Goal: Task Accomplishment & Management: Manage account settings

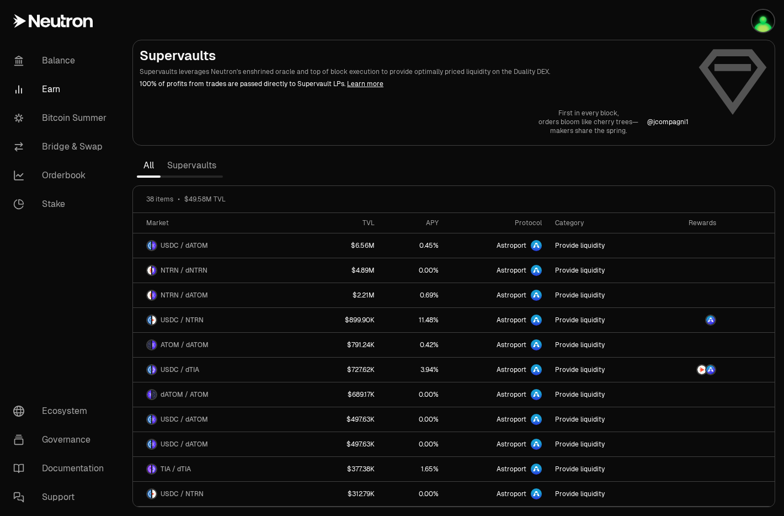
click at [207, 162] on link "Supervaults" at bounding box center [191, 165] width 62 height 22
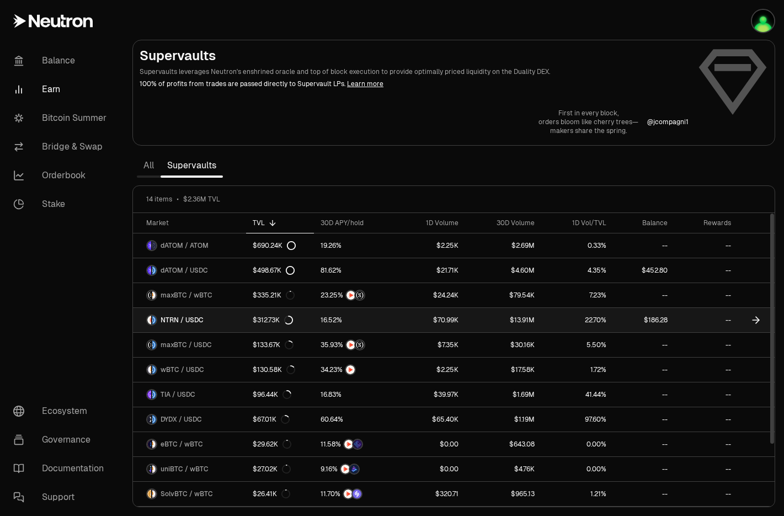
click at [700, 320] on link "--" at bounding box center [705, 320] width 63 height 24
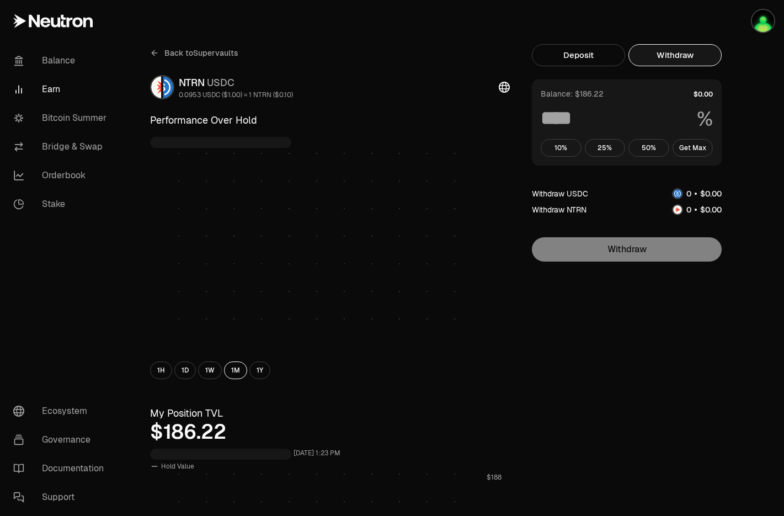
click at [682, 56] on button "Withdraw" at bounding box center [674, 55] width 93 height 22
click at [696, 145] on button "Get Max" at bounding box center [692, 148] width 41 height 18
type input "***"
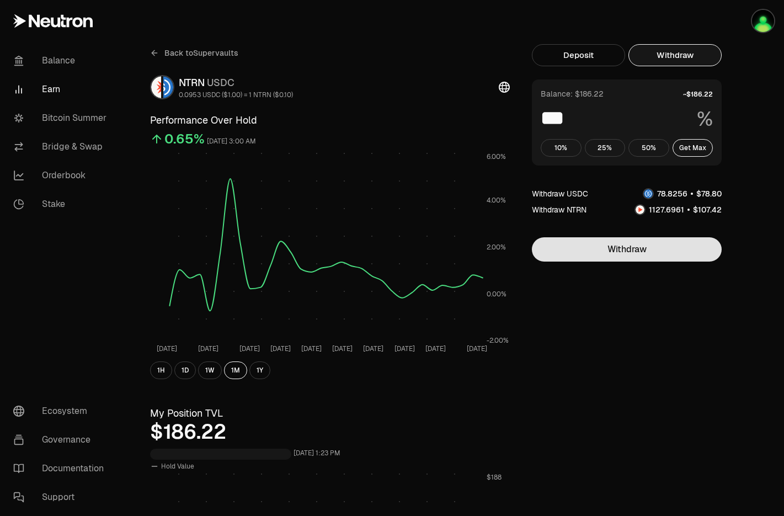
click at [636, 252] on button "Withdraw" at bounding box center [627, 249] width 190 height 24
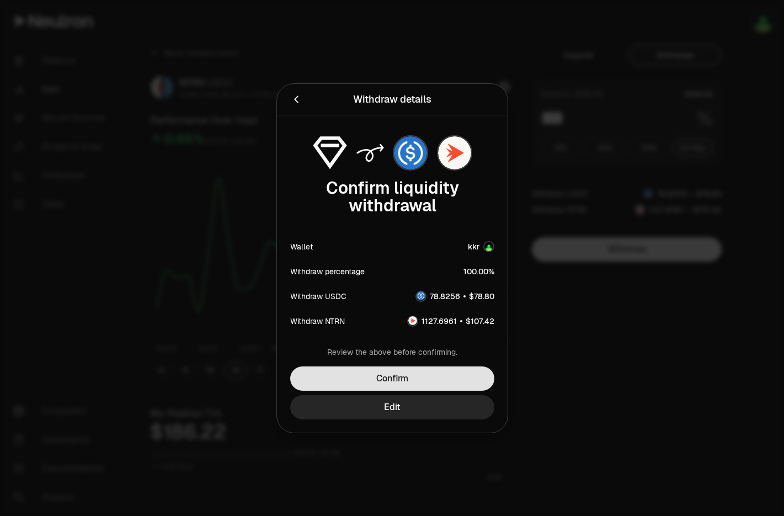
click at [410, 374] on button "Confirm" at bounding box center [392, 378] width 204 height 24
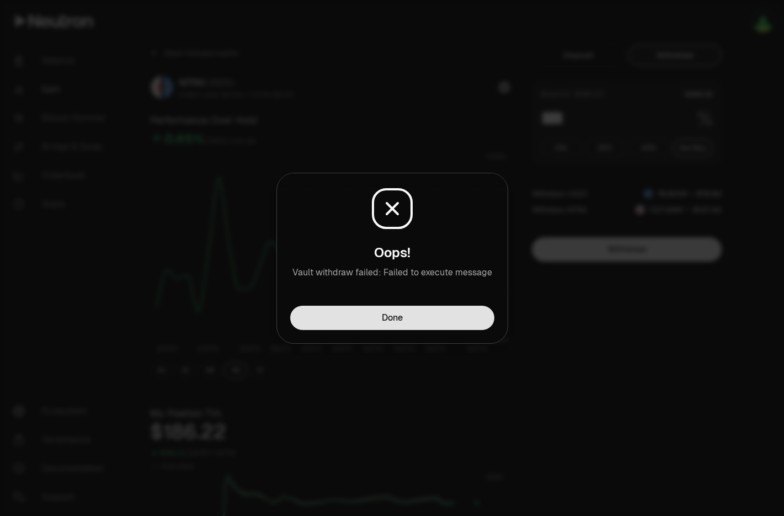
click at [437, 312] on button "Done" at bounding box center [392, 318] width 204 height 24
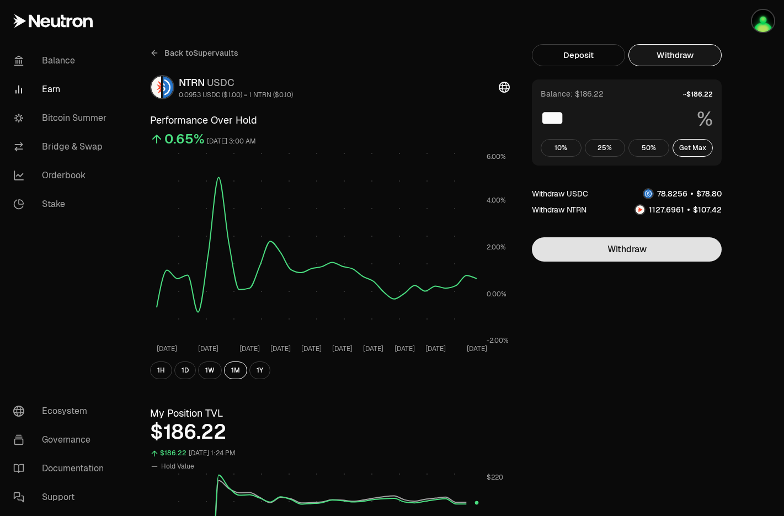
click at [647, 249] on button "Withdraw" at bounding box center [627, 249] width 190 height 24
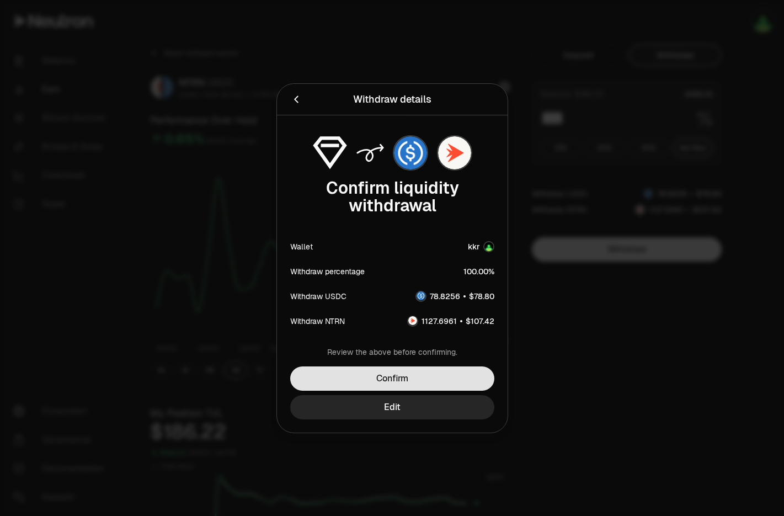
click at [387, 379] on button "Confirm" at bounding box center [392, 378] width 204 height 24
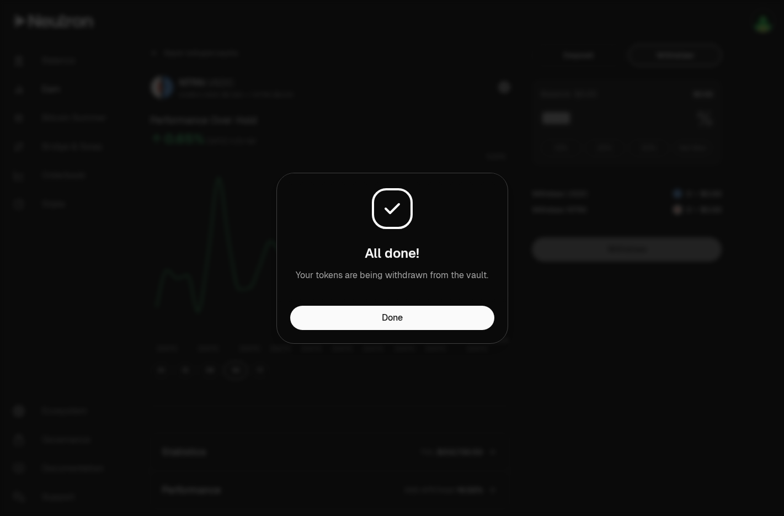
drag, startPoint x: 409, startPoint y: 317, endPoint x: 470, endPoint y: 304, distance: 61.9
click at [409, 317] on button "Done" at bounding box center [392, 318] width 204 height 24
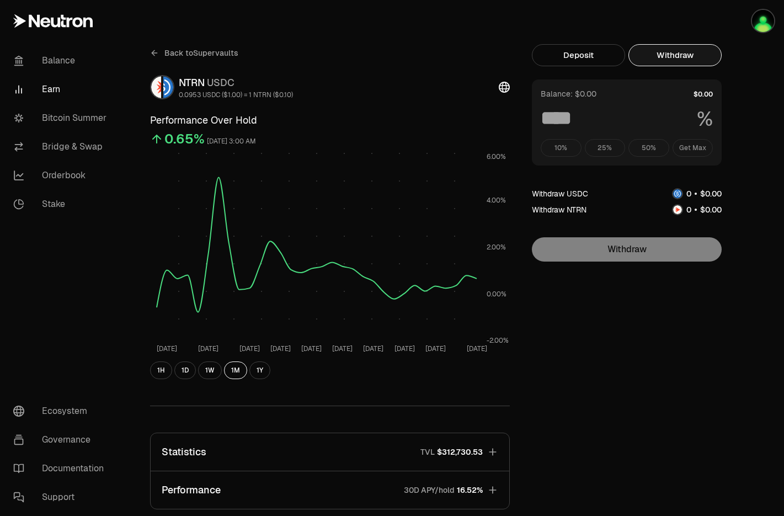
click at [178, 52] on span "Back to Supervaults" at bounding box center [201, 52] width 74 height 11
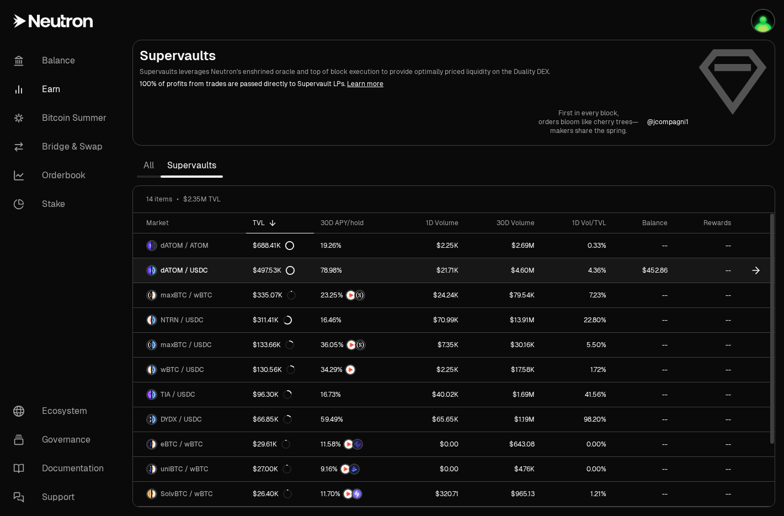
click at [669, 272] on link "$452.86" at bounding box center [643, 270] width 61 height 24
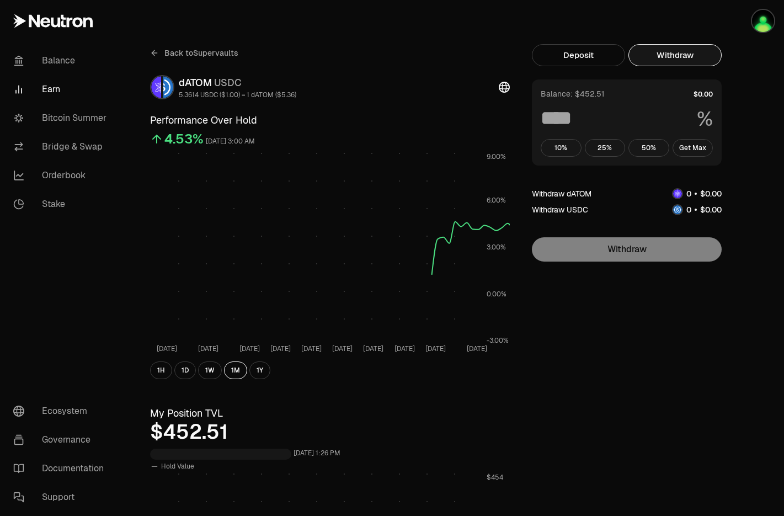
click at [694, 55] on button "Withdraw" at bounding box center [674, 55] width 93 height 22
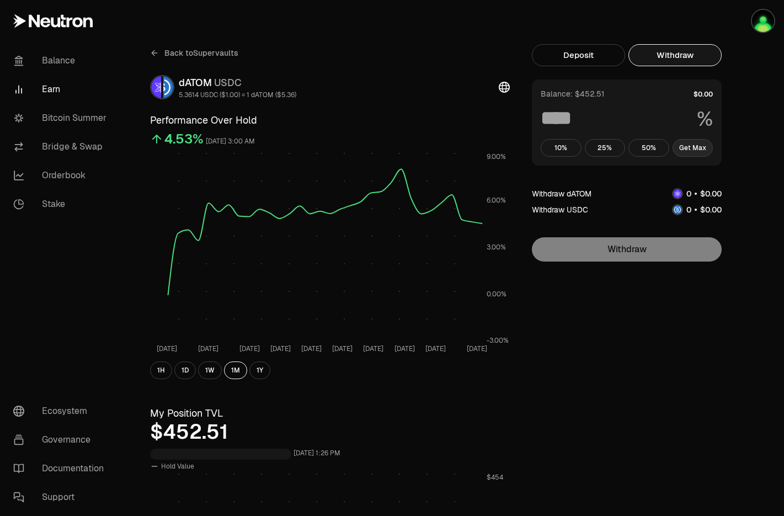
click at [699, 149] on button "Get Max" at bounding box center [692, 148] width 41 height 18
type input "***"
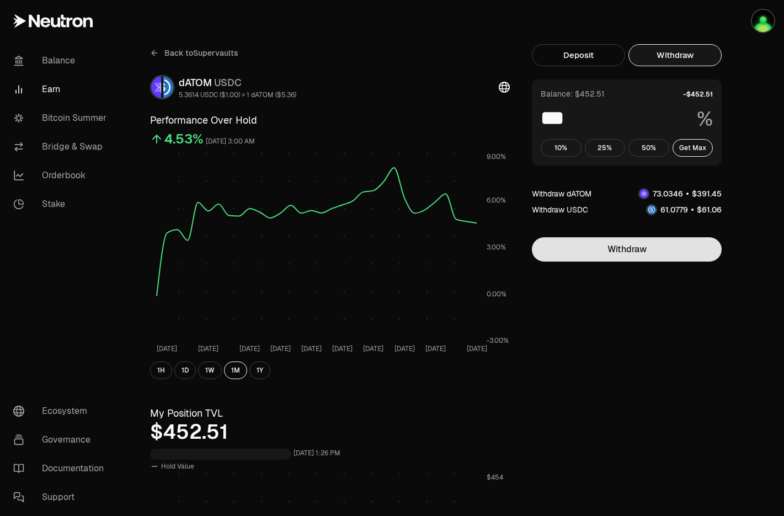
click at [635, 247] on button "Withdraw" at bounding box center [627, 249] width 190 height 24
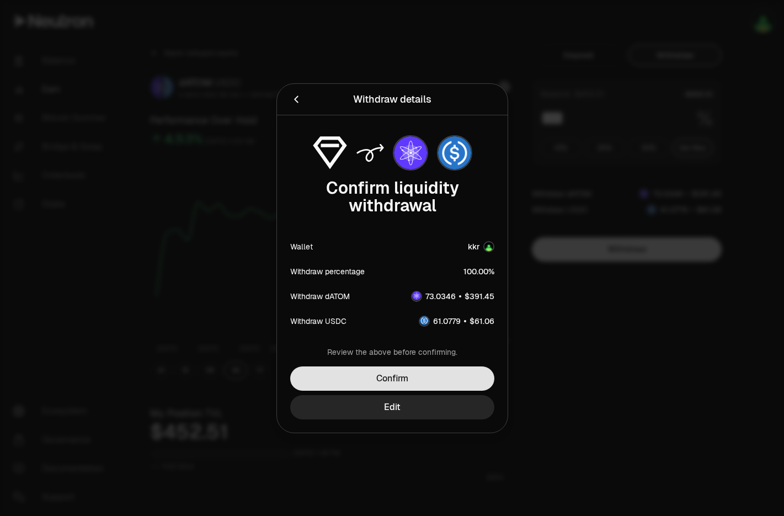
click at [404, 378] on button "Confirm" at bounding box center [392, 378] width 204 height 24
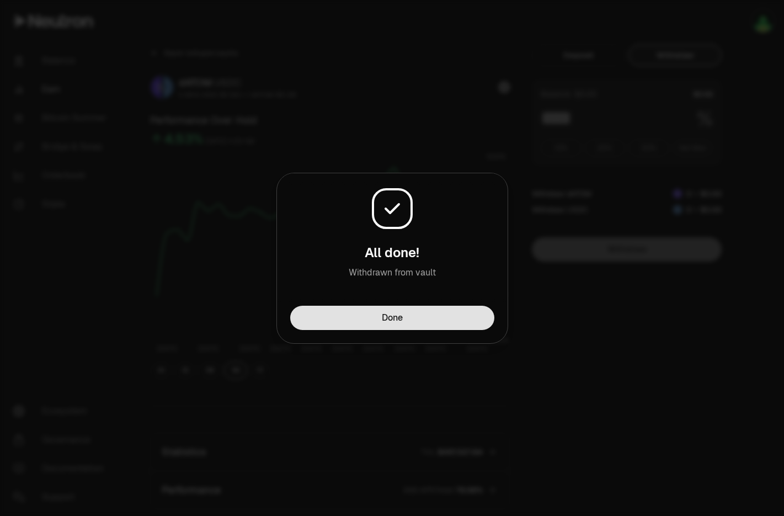
click at [437, 314] on button "Done" at bounding box center [392, 318] width 204 height 24
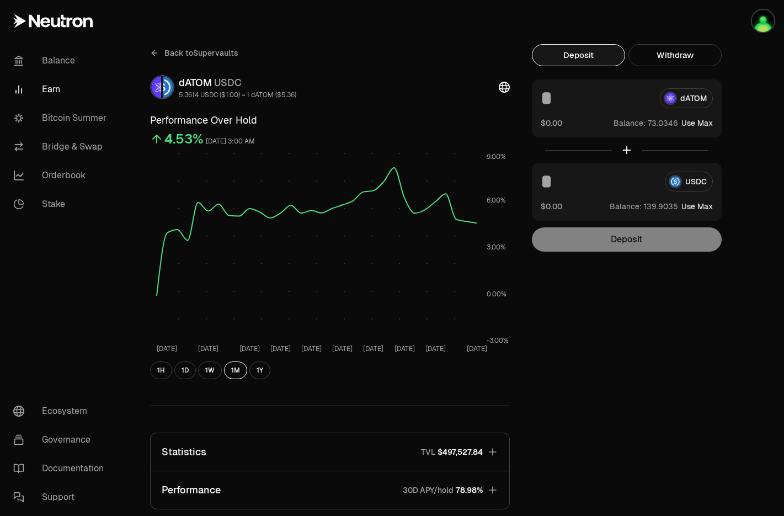
click at [588, 52] on button "Deposit" at bounding box center [578, 55] width 93 height 22
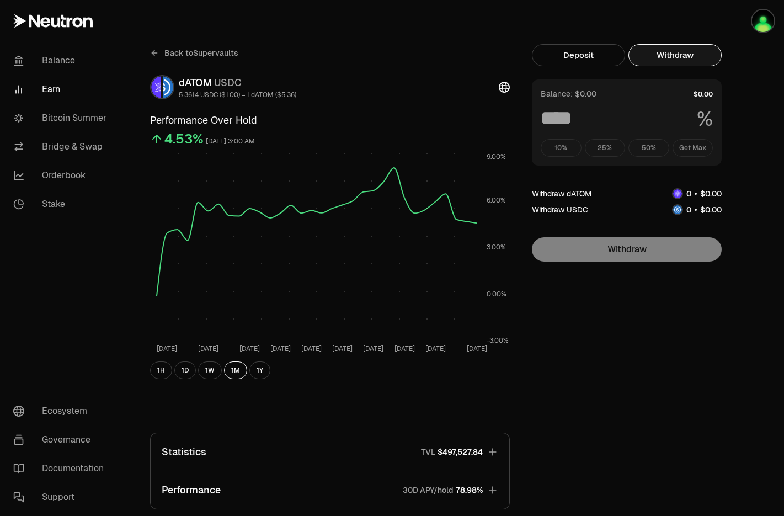
click at [670, 57] on button "Withdraw" at bounding box center [674, 55] width 93 height 22
